Goal: Find specific page/section: Find specific page/section

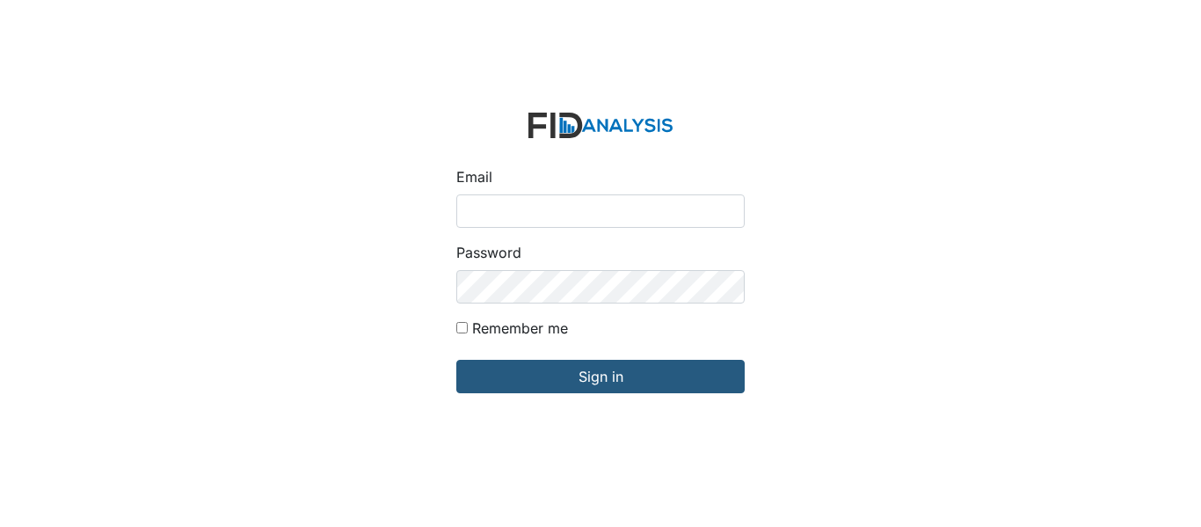
click at [557, 218] on input "Email" at bounding box center [600, 210] width 288 height 33
type input "[EMAIL_ADDRESS][DOMAIN_NAME]"
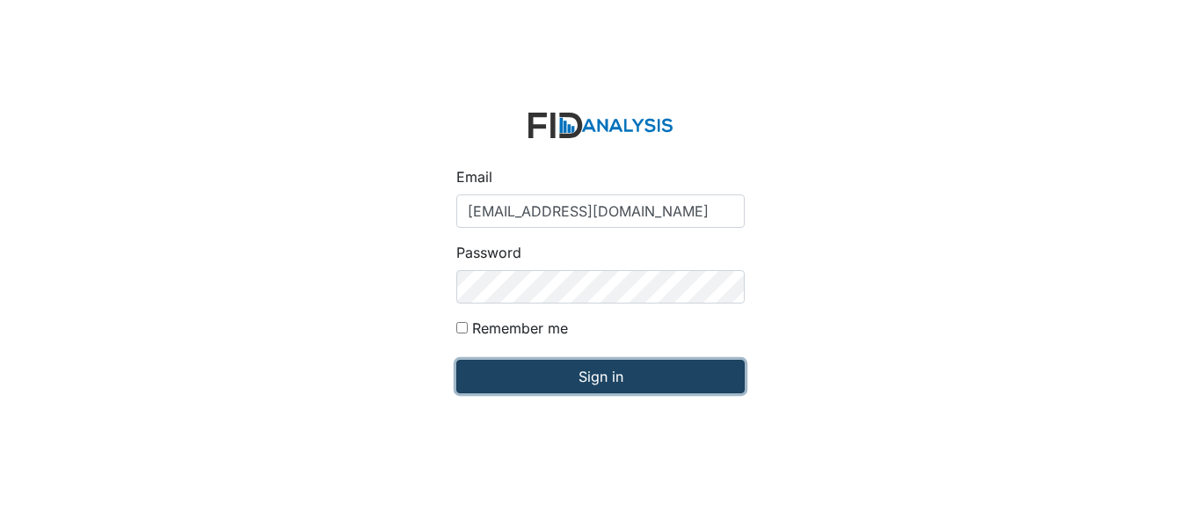
click at [621, 362] on input "Sign in" at bounding box center [600, 376] width 288 height 33
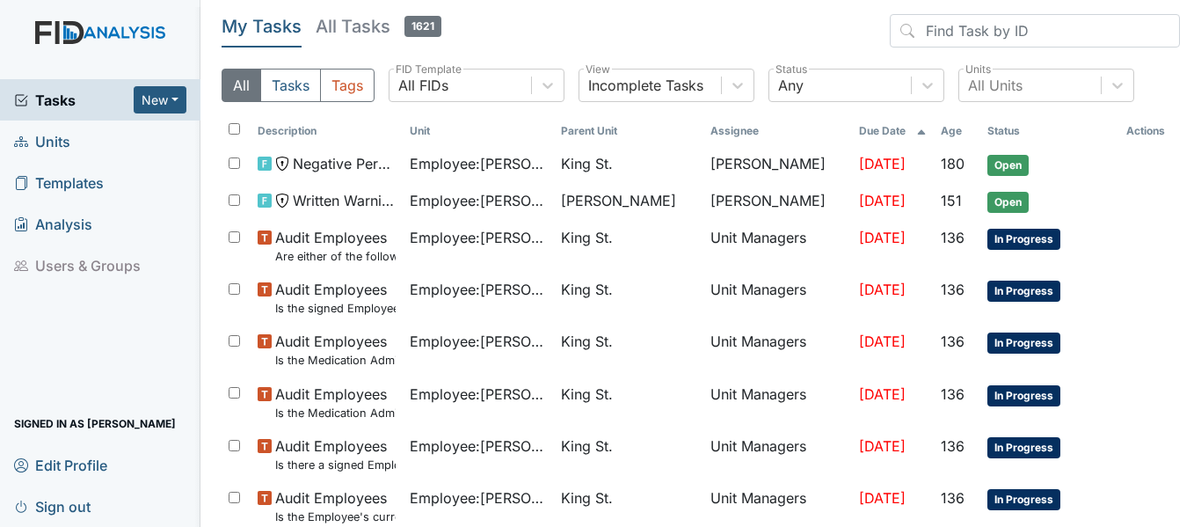
click at [59, 143] on span "Units" at bounding box center [42, 140] width 56 height 27
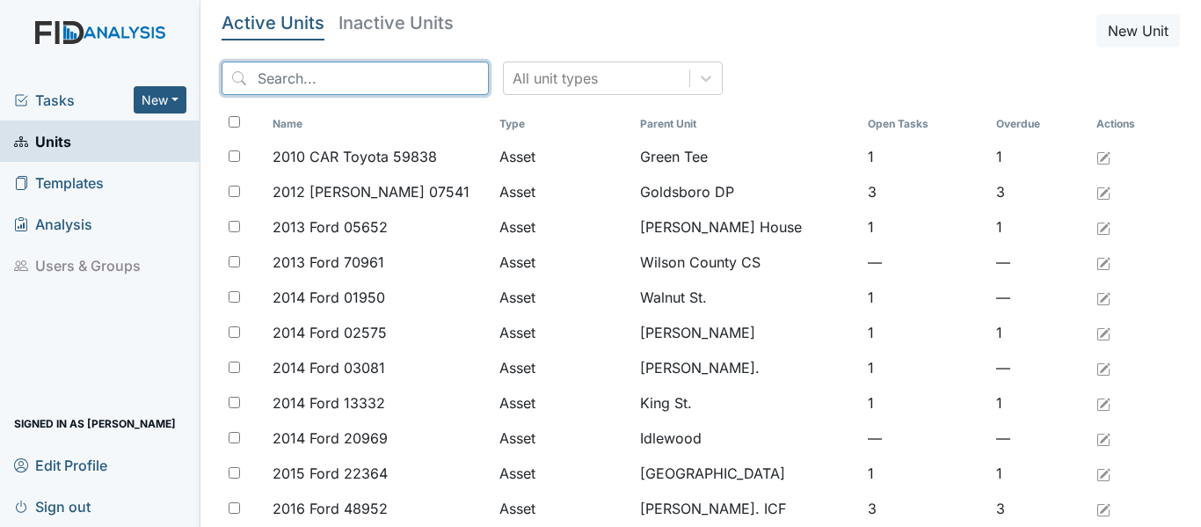
click at [387, 73] on input "search" at bounding box center [355, 78] width 267 height 33
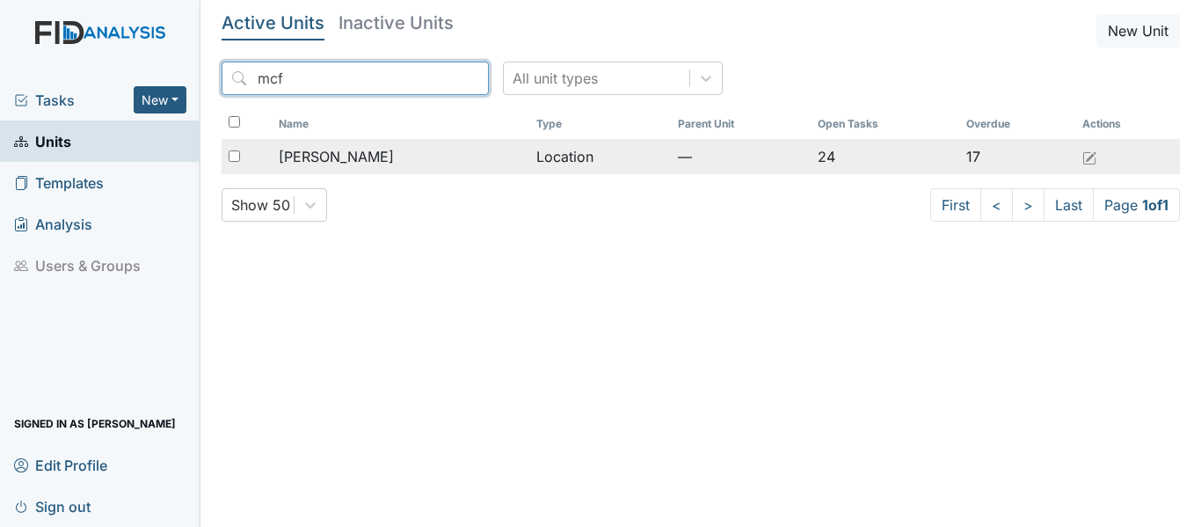
type input "mcf"
click at [382, 151] on div "McFarland" at bounding box center [400, 156] width 243 height 21
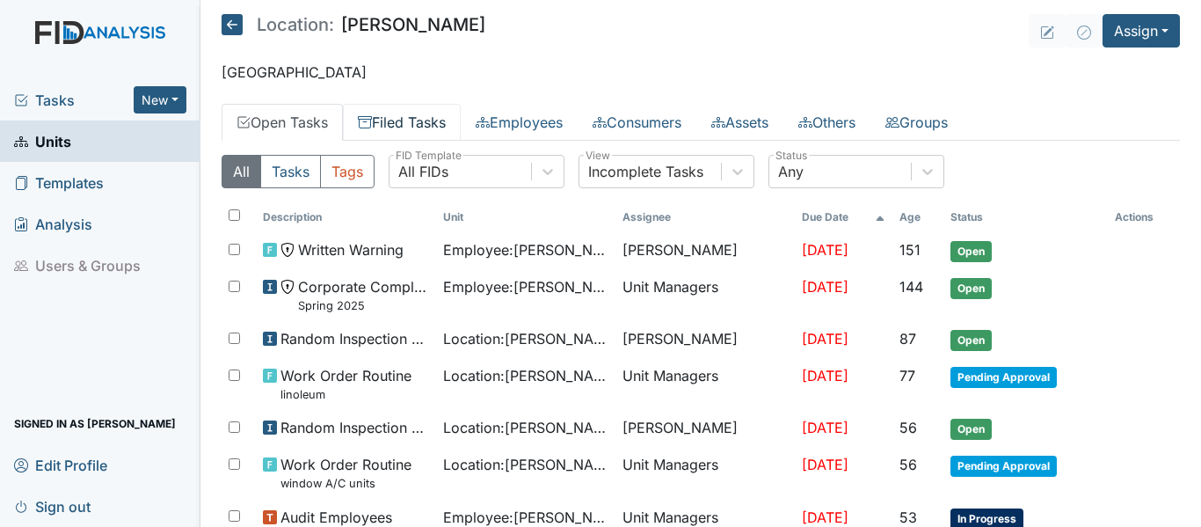
click at [385, 119] on link "Filed Tasks" at bounding box center [402, 122] width 118 height 37
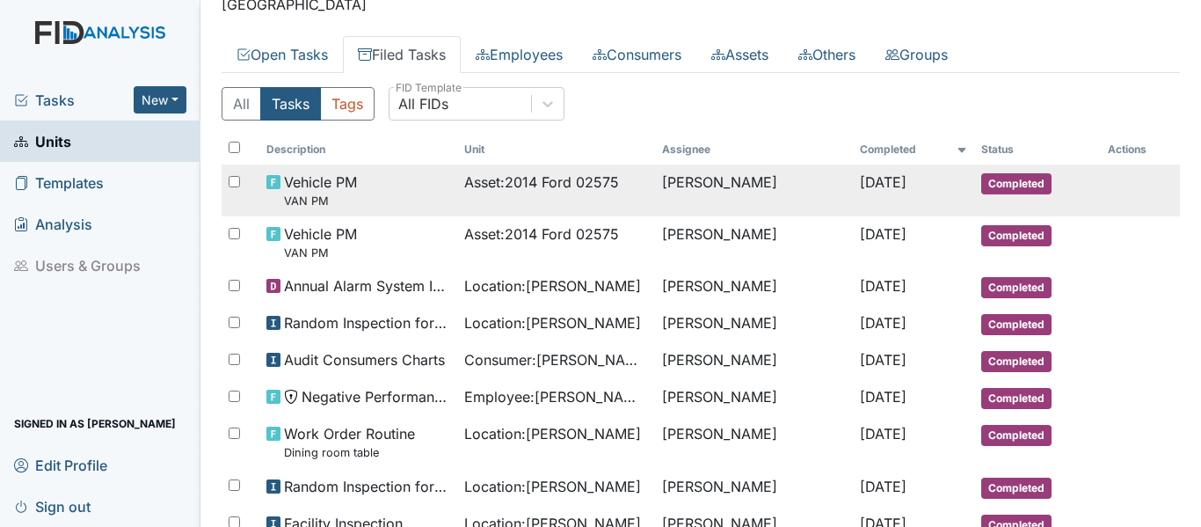
scroll to position [88, 0]
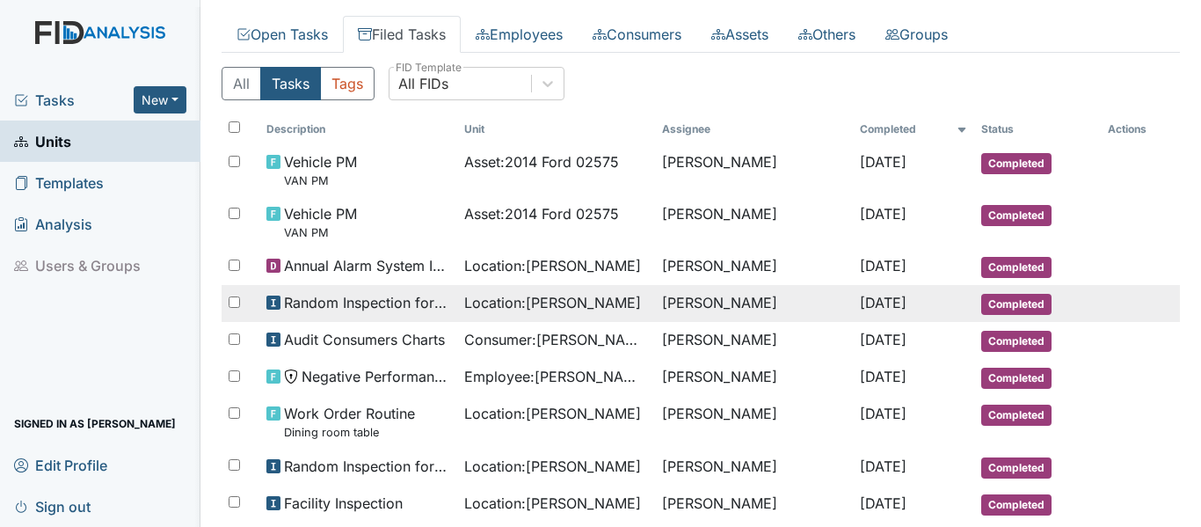
click at [334, 308] on span "Random Inspection for AM" at bounding box center [367, 302] width 166 height 21
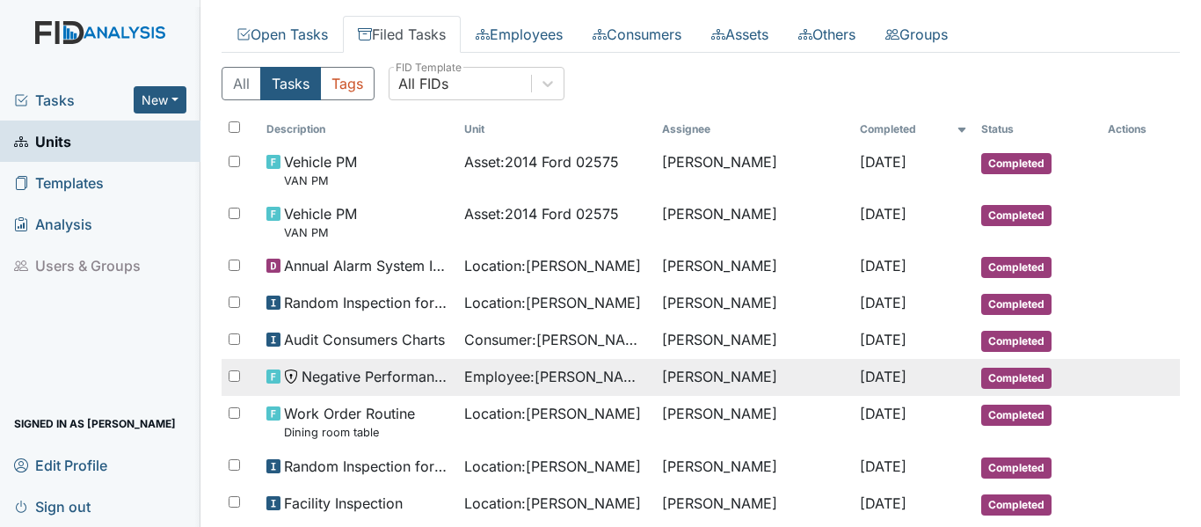
click at [387, 366] on span "Negative Performance Review" at bounding box center [375, 376] width 149 height 21
